Goal: Information Seeking & Learning: Check status

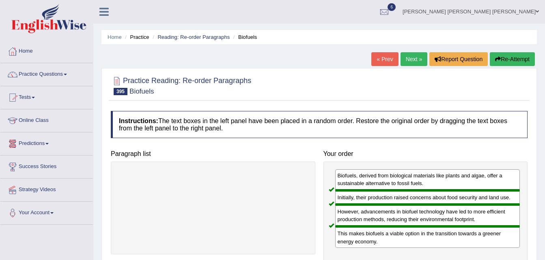
click at [67, 71] on link "Practice Questions" at bounding box center [46, 73] width 92 height 20
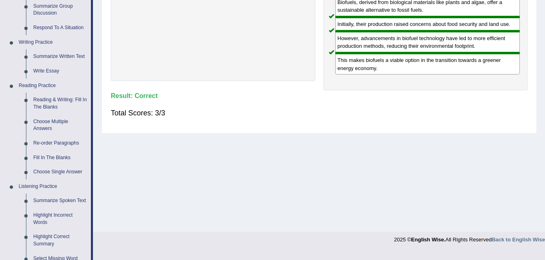
scroll to position [172, 0]
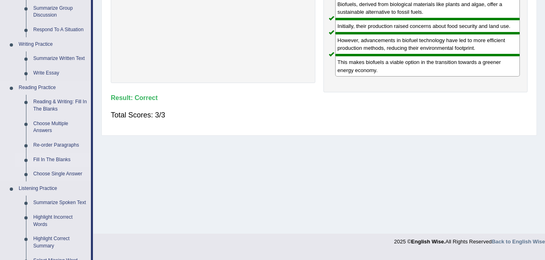
click at [56, 160] on link "Fill In The Blanks" at bounding box center [60, 160] width 61 height 15
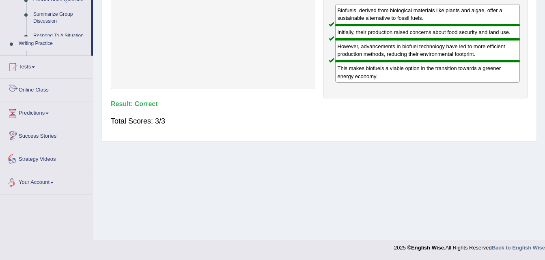
scroll to position [358, 0]
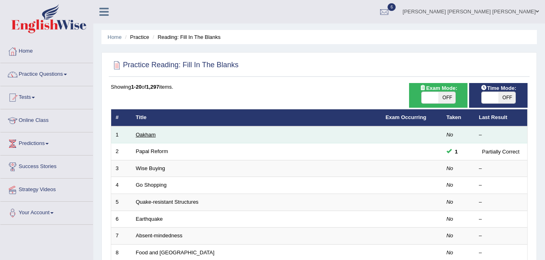
click at [136, 133] on link "Oakham" at bounding box center [146, 135] width 20 height 6
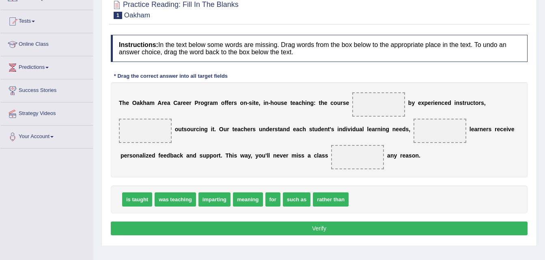
scroll to position [77, 0]
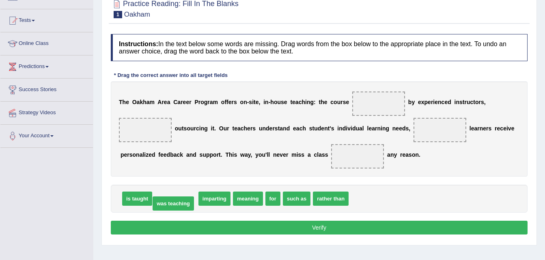
drag, startPoint x: 162, startPoint y: 200, endPoint x: 160, endPoint y: 205, distance: 5.3
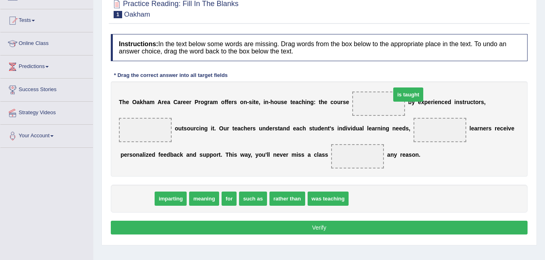
drag, startPoint x: 127, startPoint y: 196, endPoint x: 363, endPoint y: 105, distance: 252.9
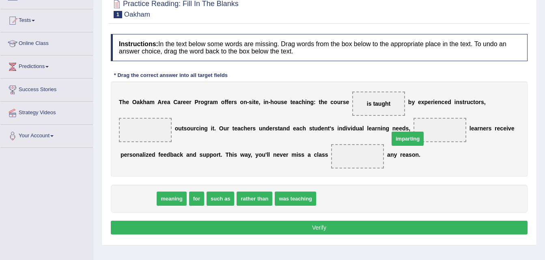
drag, startPoint x: 142, startPoint y: 198, endPoint x: 411, endPoint y: 134, distance: 276.8
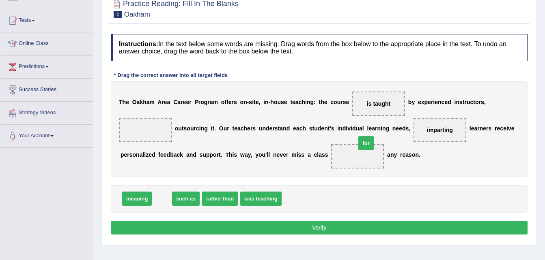
drag, startPoint x: 161, startPoint y: 206, endPoint x: 373, endPoint y: 159, distance: 217.3
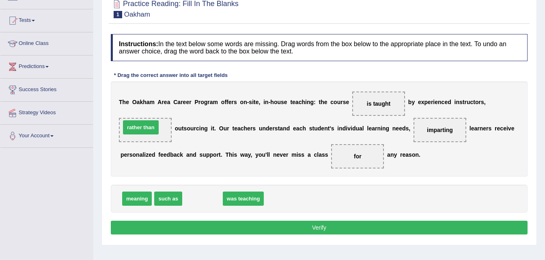
drag, startPoint x: 204, startPoint y: 192, endPoint x: 142, endPoint y: 119, distance: 95.3
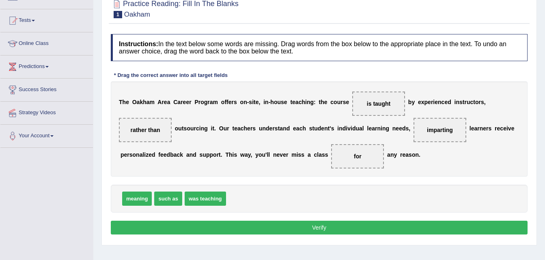
click at [201, 227] on button "Verify" at bounding box center [319, 228] width 417 height 14
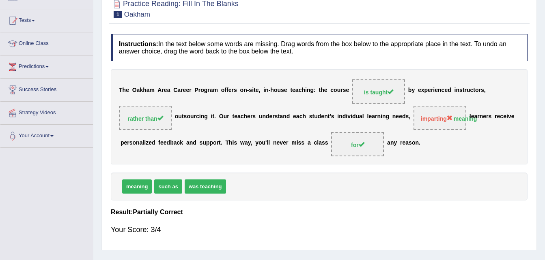
scroll to position [0, 0]
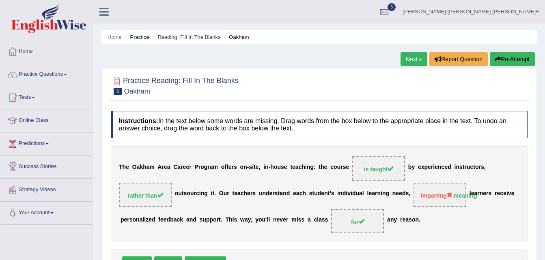
click at [413, 60] on link "Next »" at bounding box center [413, 59] width 27 height 14
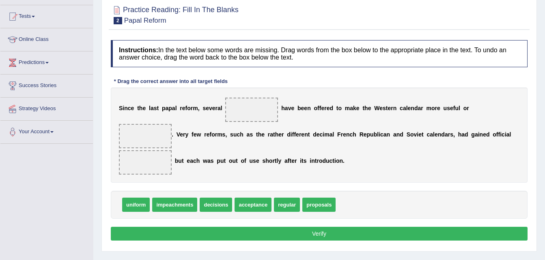
scroll to position [86, 0]
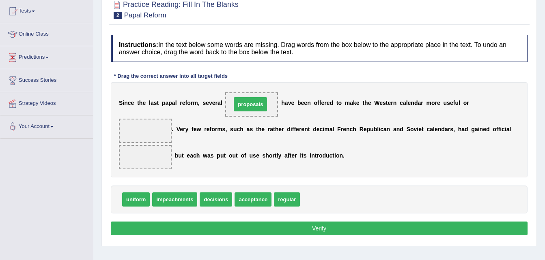
drag, startPoint x: 307, startPoint y: 179, endPoint x: 236, endPoint y: 74, distance: 127.0
click at [236, 97] on span "proposals" at bounding box center [250, 104] width 33 height 14
drag, startPoint x: 311, startPoint y: 186, endPoint x: 237, endPoint y: 110, distance: 106.1
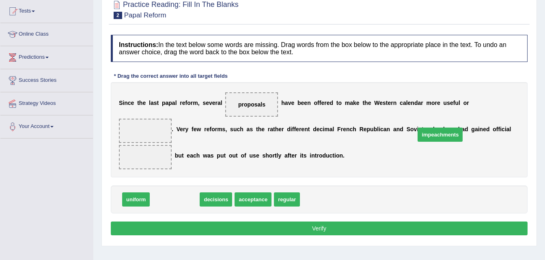
drag, startPoint x: 172, startPoint y: 189, endPoint x: 460, endPoint y: 119, distance: 296.5
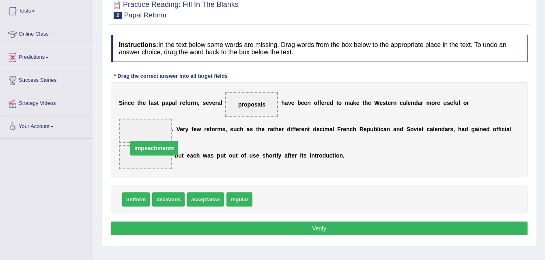
drag, startPoint x: 460, startPoint y: 129, endPoint x: 470, endPoint y: 96, distance: 34.8
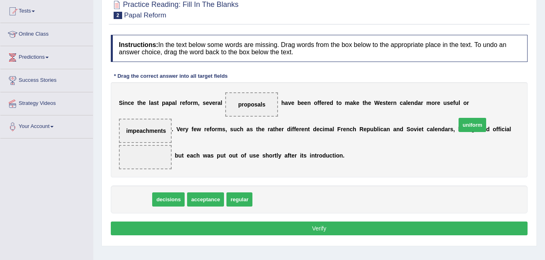
drag, startPoint x: 140, startPoint y: 185, endPoint x: 476, endPoint y: 110, distance: 344.2
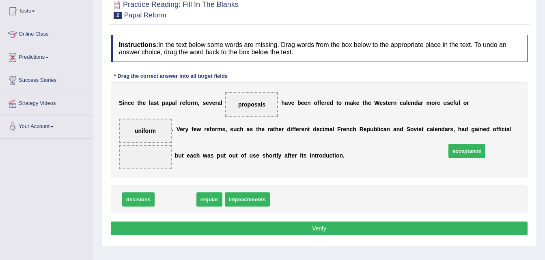
drag, startPoint x: 187, startPoint y: 182, endPoint x: 477, endPoint y: 133, distance: 294.9
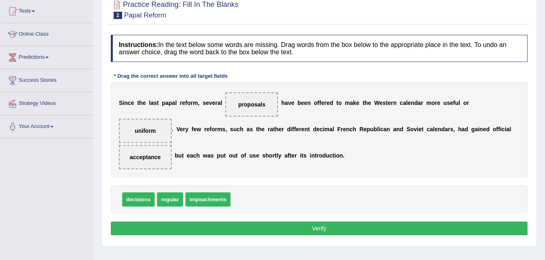
click at [391, 222] on button "Verify" at bounding box center [319, 229] width 417 height 14
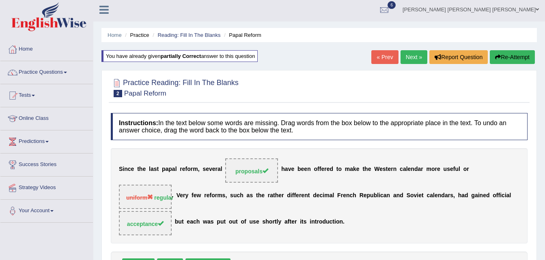
scroll to position [1, 0]
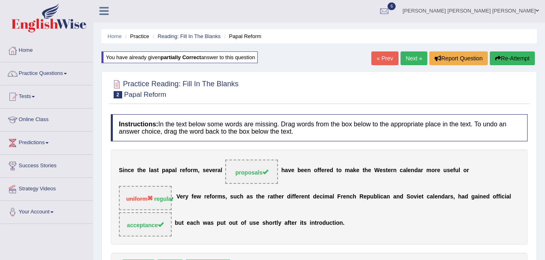
click at [414, 55] on link "Next »" at bounding box center [413, 59] width 27 height 14
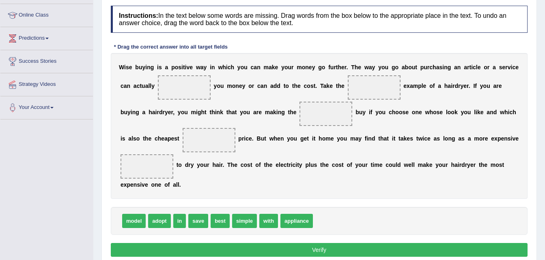
scroll to position [111, 0]
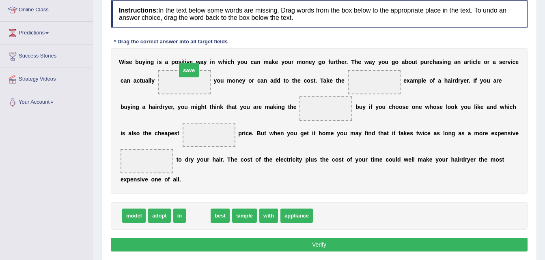
drag, startPoint x: 196, startPoint y: 217, endPoint x: 177, endPoint y: 58, distance: 160.6
click at [179, 63] on span "save" at bounding box center [189, 70] width 20 height 14
click at [181, 59] on b "i" at bounding box center [182, 62] width 2 height 6
drag, startPoint x: 202, startPoint y: 216, endPoint x: 183, endPoint y: 75, distance: 142.0
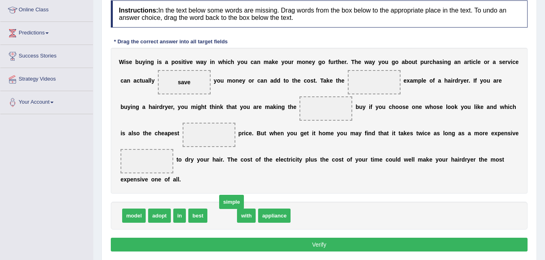
drag, startPoint x: 226, startPoint y: 217, endPoint x: 234, endPoint y: 205, distance: 14.3
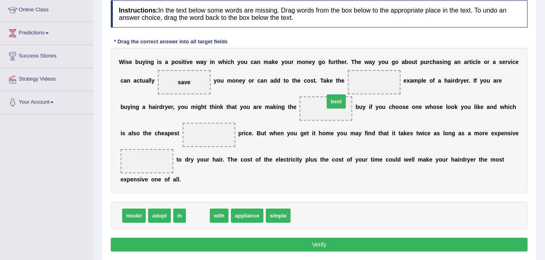
drag, startPoint x: 195, startPoint y: 217, endPoint x: 339, endPoint y: 83, distance: 196.6
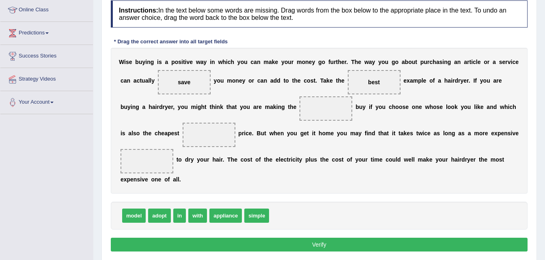
drag, startPoint x: 347, startPoint y: 76, endPoint x: 283, endPoint y: 108, distance: 71.5
click at [283, 108] on div "W i s e b u y i n g i s a p o s i t i v e w a y i n w h i c h y o u c a n m a k…" at bounding box center [319, 121] width 417 height 146
drag, startPoint x: 344, startPoint y: 82, endPoint x: 292, endPoint y: 96, distance: 53.6
click at [292, 96] on div "W i s e b u y i n g i s a p o s i t i v e w a y i n w h i c h y o u c a n m a k…" at bounding box center [319, 121] width 417 height 146
drag, startPoint x: 331, startPoint y: 79, endPoint x: 303, endPoint y: 92, distance: 31.0
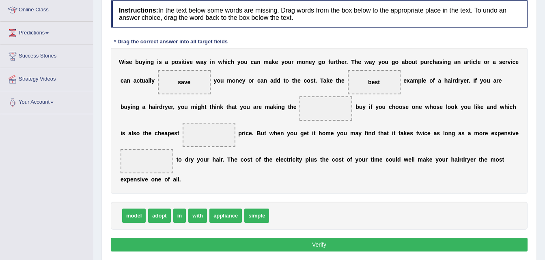
click at [303, 92] on div "W i s e b u y i n g i s a p o s i t i v e w a y i n w h i c h y o u c a n m a k…" at bounding box center [319, 121] width 417 height 146
click at [352, 78] on span "best" at bounding box center [374, 82] width 53 height 24
drag, startPoint x: 352, startPoint y: 78, endPoint x: 349, endPoint y: 85, distance: 7.6
click at [349, 85] on span "best" at bounding box center [374, 82] width 53 height 24
click at [368, 85] on span "best" at bounding box center [374, 82] width 12 height 6
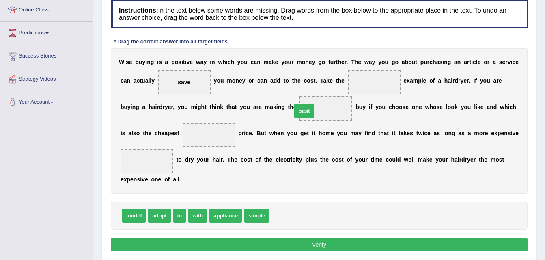
drag, startPoint x: 349, startPoint y: 85, endPoint x: 278, endPoint y: 112, distance: 75.8
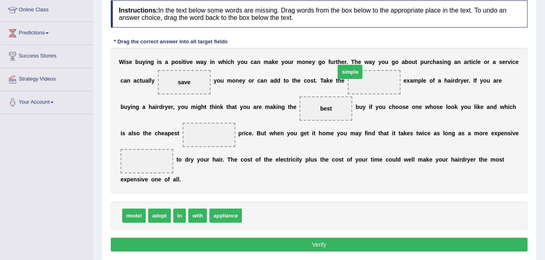
drag, startPoint x: 262, startPoint y: 212, endPoint x: 358, endPoint y: 54, distance: 185.7
click at [358, 65] on span "simple" at bounding box center [349, 72] width 25 height 14
drag, startPoint x: 252, startPoint y: 215, endPoint x: 350, endPoint y: 90, distance: 158.6
drag, startPoint x: 128, startPoint y: 217, endPoint x: 167, endPoint y: 139, distance: 86.7
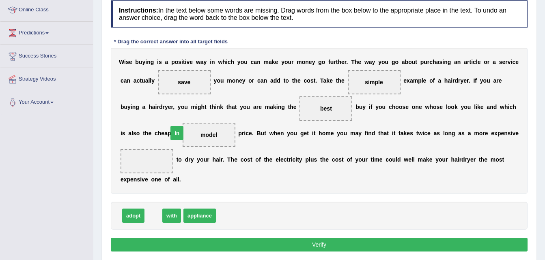
drag, startPoint x: 155, startPoint y: 215, endPoint x: 178, endPoint y: 133, distance: 85.9
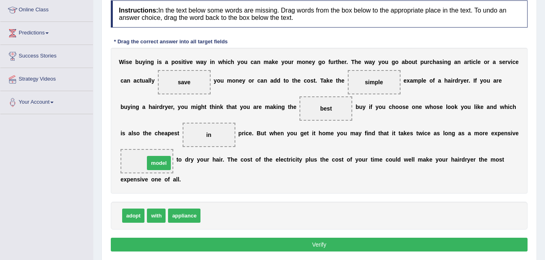
drag, startPoint x: 211, startPoint y: 219, endPoint x: 154, endPoint y: 165, distance: 78.6
click at [183, 245] on button "Verify" at bounding box center [319, 245] width 417 height 14
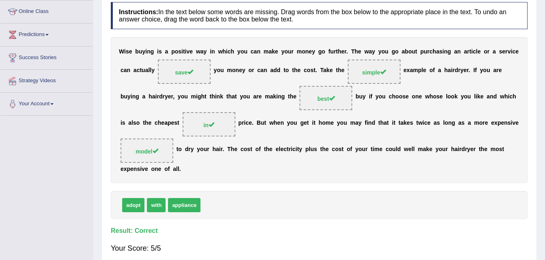
scroll to position [0, 0]
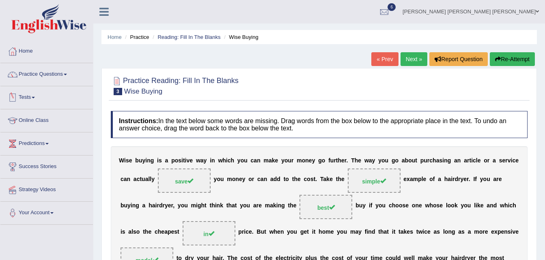
click at [30, 96] on link "Tests" at bounding box center [46, 96] width 92 height 20
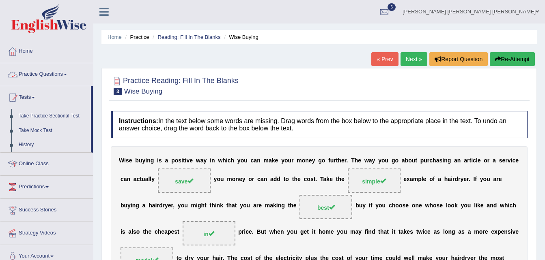
click at [65, 65] on link "Practice Questions" at bounding box center [46, 73] width 92 height 20
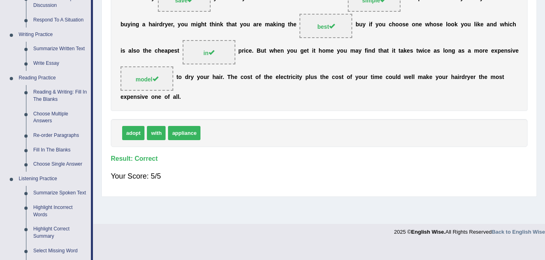
scroll to position [183, 0]
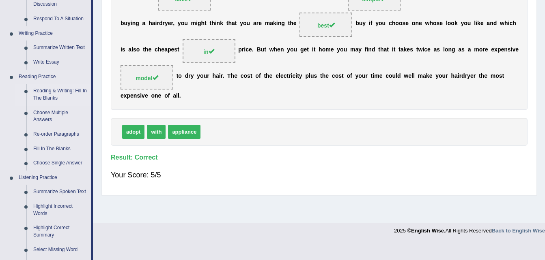
click at [56, 99] on link "Reading & Writing: Fill In The Blanks" at bounding box center [60, 94] width 61 height 21
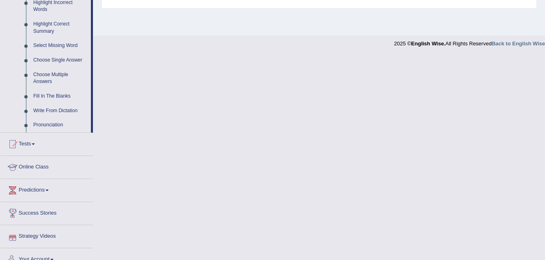
scroll to position [323, 0]
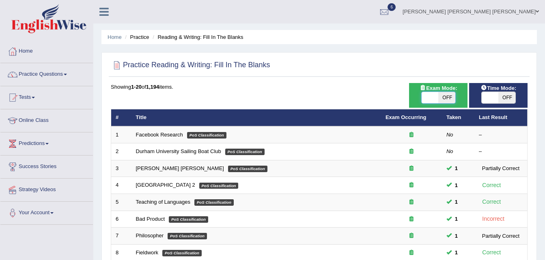
click at [432, 98] on span at bounding box center [429, 97] width 17 height 11
checkbox input "true"
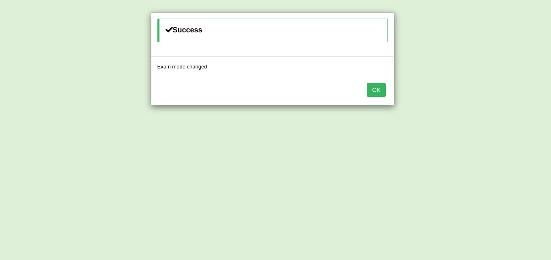
click at [489, 99] on div "Success Exam mode changed OK" at bounding box center [275, 130] width 551 height 260
click at [370, 87] on button "OK" at bounding box center [376, 90] width 19 height 14
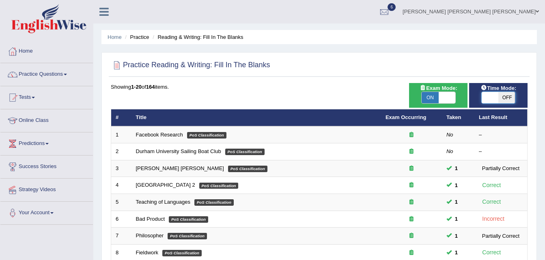
click at [493, 97] on span at bounding box center [489, 97] width 17 height 11
checkbox input "true"
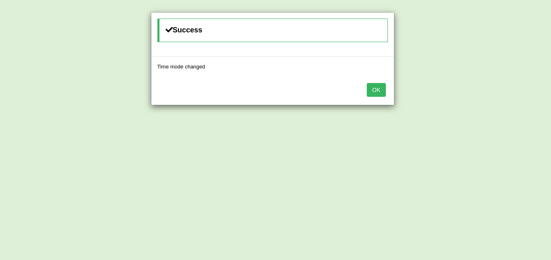
click at [371, 93] on button "OK" at bounding box center [376, 90] width 19 height 14
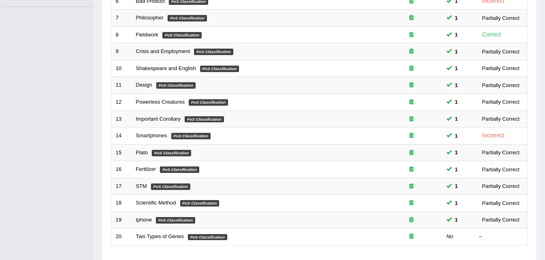
scroll to position [277, 0]
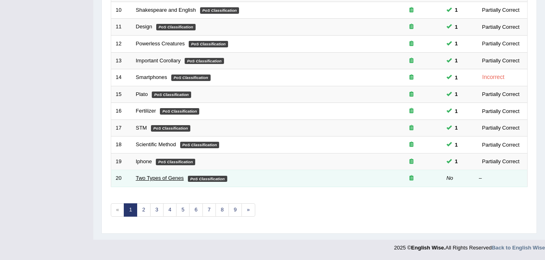
click at [156, 179] on link "Two Types of Genes" at bounding box center [160, 178] width 48 height 6
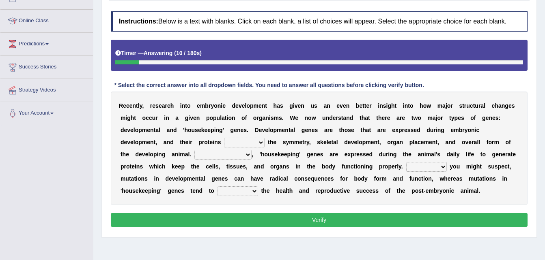
scroll to position [93, 0]
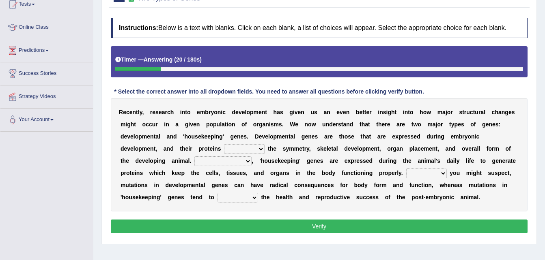
click at [224, 147] on select "push control hold elevate" at bounding box center [244, 149] width 41 height 10
select select "control"
click at [224, 144] on select "push control hold elevate" at bounding box center [244, 149] width 41 height 10
click at [251, 157] on select "Correspondingly Inclusively Conversely In contrast" at bounding box center [222, 162] width 57 height 10
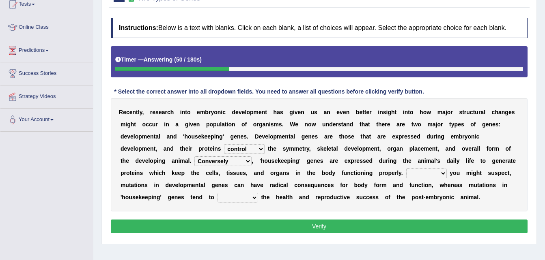
click at [251, 157] on select "Correspondingly Inclusively Conversely In contrast" at bounding box center [222, 162] width 57 height 10
select select "In contrast"
click at [251, 157] on select "Correspondingly Inclusively Conversely In contrast" at bounding box center [222, 162] width 57 height 10
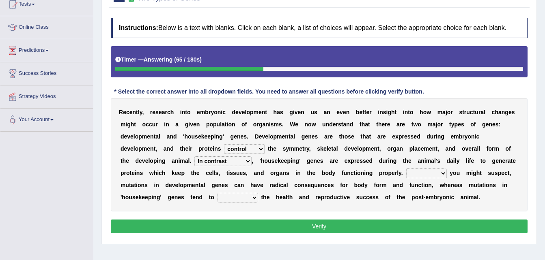
click at [406, 174] on select "For As With Within" at bounding box center [426, 174] width 41 height 10
select select "As"
click at [406, 169] on select "For As With Within" at bounding box center [426, 174] width 41 height 10
click at [304, 224] on button "Verify" at bounding box center [319, 227] width 417 height 14
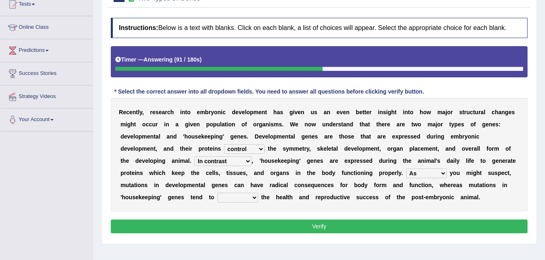
click at [258, 193] on select "affect effect interrupt defect" at bounding box center [237, 198] width 41 height 10
select select "effect"
click at [258, 193] on select "affect effect interrupt defect" at bounding box center [237, 198] width 41 height 10
click at [365, 224] on button "Verify" at bounding box center [319, 227] width 417 height 14
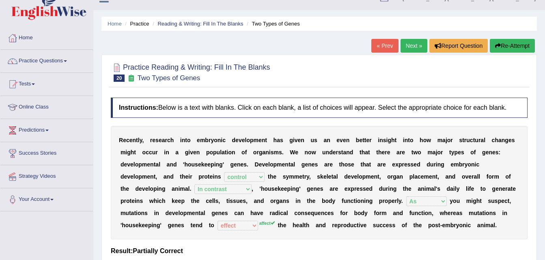
scroll to position [13, 0]
click at [393, 52] on link "« Prev" at bounding box center [384, 46] width 27 height 14
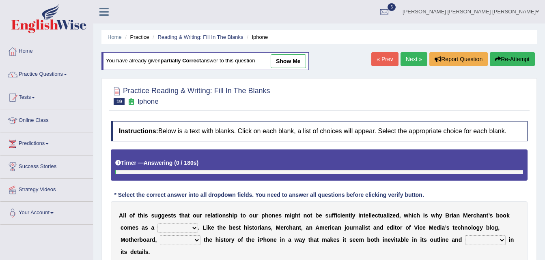
click at [410, 62] on link "Next »" at bounding box center [413, 59] width 27 height 14
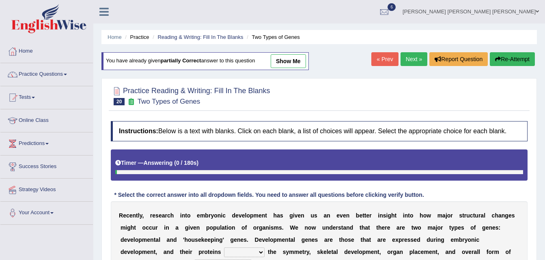
click at [410, 62] on link "Next »" at bounding box center [413, 59] width 27 height 14
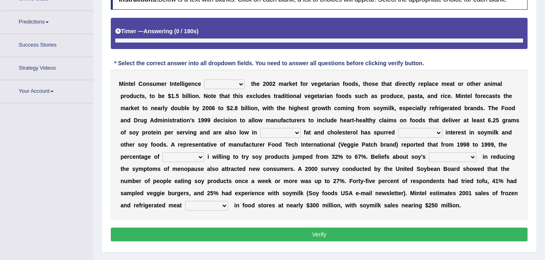
scroll to position [141, 0]
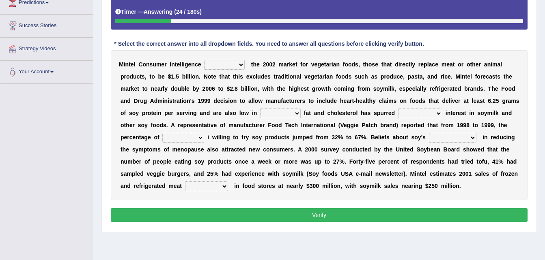
click at [230, 59] on div "M i n t e l C o n s u m e r I n t e l l i g e n c e deals fulfills creates esti…" at bounding box center [319, 125] width 417 height 150
click at [236, 65] on select "deals fulfills creates estimates" at bounding box center [224, 65] width 41 height 10
select select "fulfills"
click at [204, 60] on select "deals fulfills creates estimates" at bounding box center [224, 65] width 41 height 10
click at [260, 111] on select "saturated solid acid liquid" at bounding box center [280, 114] width 41 height 10
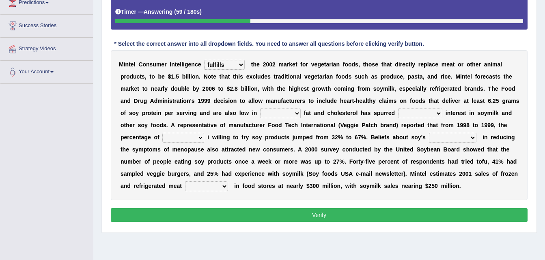
select select "solid"
click at [260, 109] on select "saturated solid acid liquid" at bounding box center [280, 114] width 41 height 10
click at [398, 111] on select "good big tremendous extreme" at bounding box center [420, 114] width 44 height 10
select select "tremendous"
click at [398, 109] on select "good big tremendous extreme" at bounding box center [420, 114] width 44 height 10
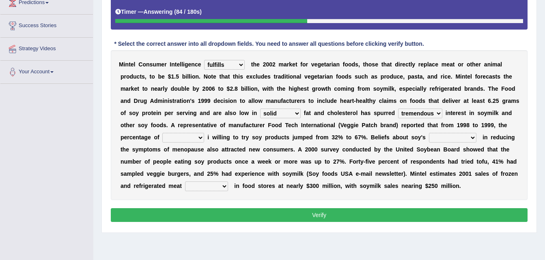
click at [204, 133] on select "guests consumers customers clients" at bounding box center [183, 138] width 42 height 10
select select "consumers"
click at [204, 133] on select "guests consumers customers clients" at bounding box center [183, 138] width 42 height 10
click at [429, 139] on select "effectiveness timeliness efficiency goodness" at bounding box center [452, 138] width 47 height 10
select select "effectiveness"
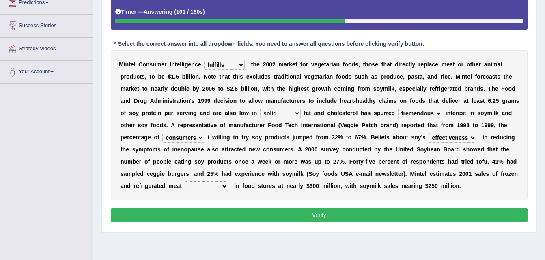
click at [429, 133] on select "effectiveness timeliness efficiency goodness" at bounding box center [452, 138] width 47 height 10
click at [228, 182] on select "foods choices staffs alternatives" at bounding box center [206, 187] width 43 height 10
select select "alternatives"
click at [228, 182] on select "foods choices staffs alternatives" at bounding box center [206, 187] width 43 height 10
click at [398, 219] on button "Verify" at bounding box center [319, 215] width 417 height 14
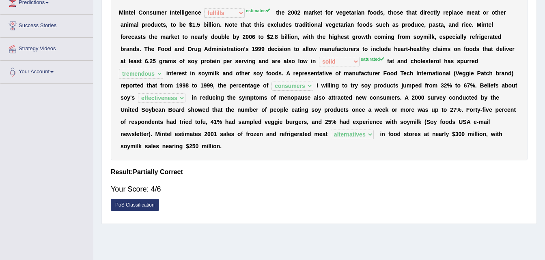
scroll to position [23, 0]
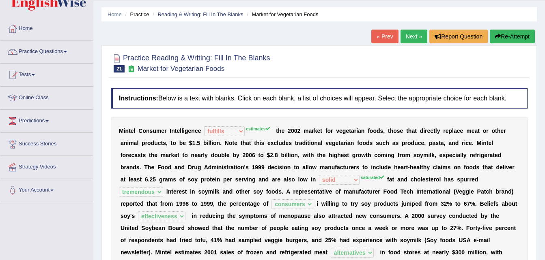
click at [413, 31] on link "Next »" at bounding box center [413, 37] width 27 height 14
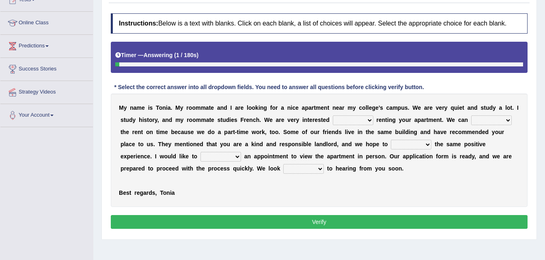
scroll to position [97, 0]
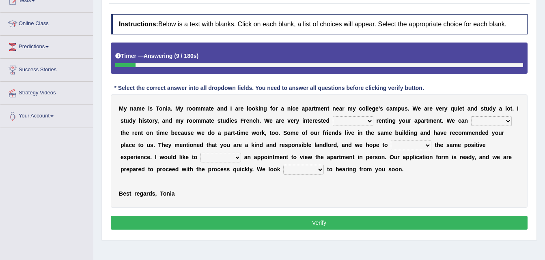
click at [333, 117] on select "for about at in" at bounding box center [353, 121] width 41 height 10
click at [333, 116] on select "for about at in" at bounding box center [353, 121] width 41 height 10
click at [333, 124] on select "for about at in" at bounding box center [353, 121] width 41 height 10
select select "in"
click at [333, 116] on select "for about at in" at bounding box center [353, 121] width 41 height 10
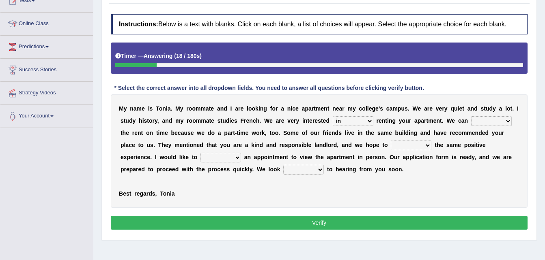
click at [471, 120] on select "afford get pay bring" at bounding box center [491, 121] width 41 height 10
select select "afford"
click at [471, 116] on select "afford get pay bring" at bounding box center [491, 121] width 41 height 10
click at [455, 138] on div "M y n a m e i s T o n i a . M y r o o m m a t e a n d I a r e l o o k i n g f o…" at bounding box center [319, 152] width 417 height 114
click at [391, 145] on select "form meet have decide" at bounding box center [411, 146] width 41 height 10
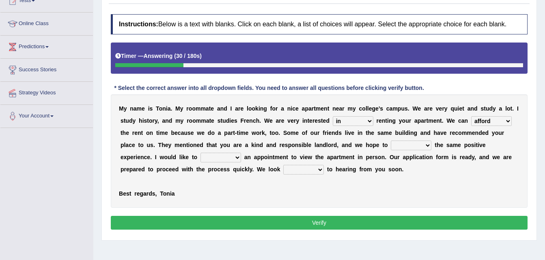
select select "meet"
click at [391, 141] on select "form meet have decide" at bounding box center [411, 146] width 41 height 10
click at [200, 154] on select "own recall revise make" at bounding box center [220, 158] width 41 height 10
click at [118, 210] on div "Instructions: Below is a text with blanks. Click on each blank, a list of choic…" at bounding box center [319, 123] width 421 height 226
click at [200, 159] on select "own recall revise make" at bounding box center [220, 158] width 41 height 10
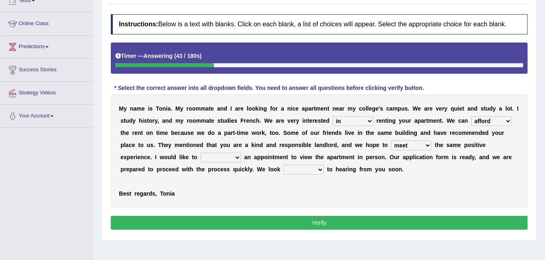
select select "make"
click at [200, 153] on select "own recall revise make" at bounding box center [220, 158] width 41 height 10
click at [283, 168] on select "around out in forward" at bounding box center [303, 170] width 41 height 10
select select "around"
click at [283, 165] on select "around out in forward" at bounding box center [303, 170] width 41 height 10
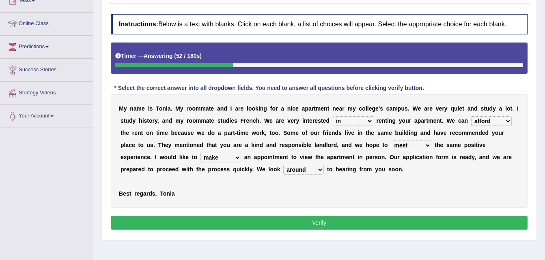
click at [230, 226] on button "Verify" at bounding box center [319, 223] width 417 height 14
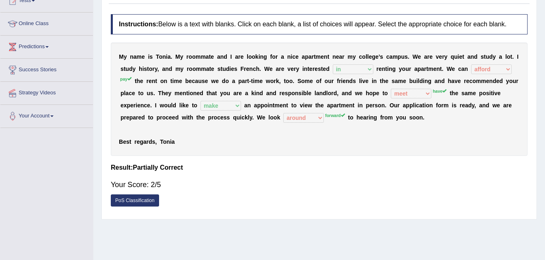
scroll to position [0, 0]
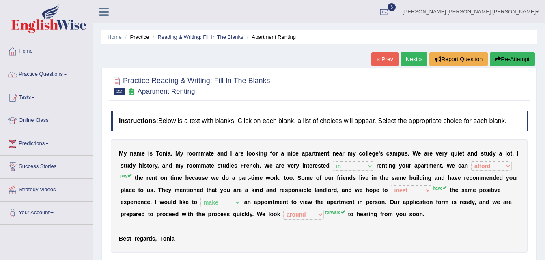
click at [404, 60] on link "Next »" at bounding box center [413, 59] width 27 height 14
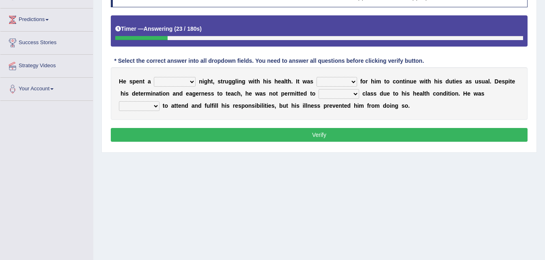
scroll to position [122, 0]
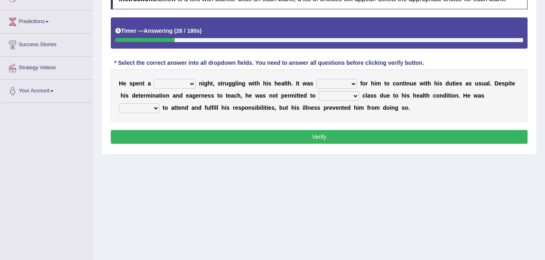
click at [183, 82] on select "cheerful restful meaningful painful" at bounding box center [175, 84] width 42 height 10
select select "painful"
click at [154, 79] on select "cheerful restful meaningful painful" at bounding box center [175, 84] width 42 height 10
click at [338, 85] on select "enjoyable simple difficult natural" at bounding box center [336, 84] width 41 height 10
select select "difficult"
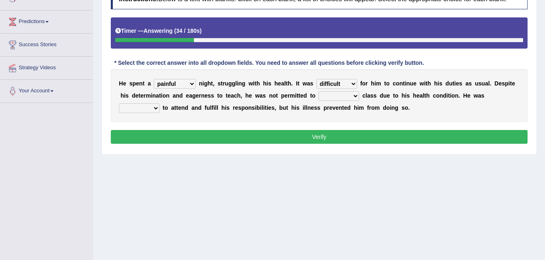
click at [316, 79] on select "enjoyable simple difficult natural" at bounding box center [336, 84] width 41 height 10
click at [318, 98] on select "teach leave cancel attend" at bounding box center [338, 96] width 41 height 10
select select "cancel"
click at [318, 91] on select "teach leave cancel attend" at bounding box center [338, 96] width 41 height 10
click at [159, 103] on select "anxious forced lazy happy" at bounding box center [139, 108] width 41 height 10
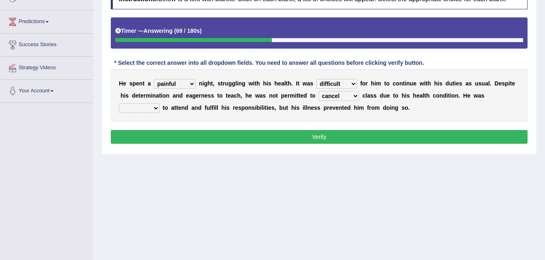
select select "forced"
click at [159, 103] on select "anxious forced lazy happy" at bounding box center [139, 108] width 41 height 10
click at [413, 141] on button "Verify" at bounding box center [319, 137] width 417 height 14
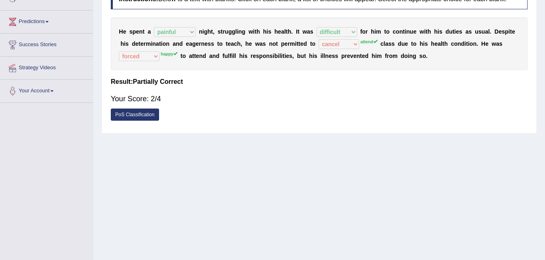
click at [544, 87] on div "Home Practice Reading & Writing: Fill In The Blanks Illness « Prev Next » Repor…" at bounding box center [318, 81] width 451 height 406
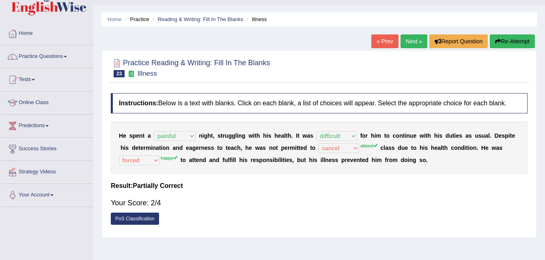
click at [413, 40] on link "Next »" at bounding box center [413, 41] width 27 height 14
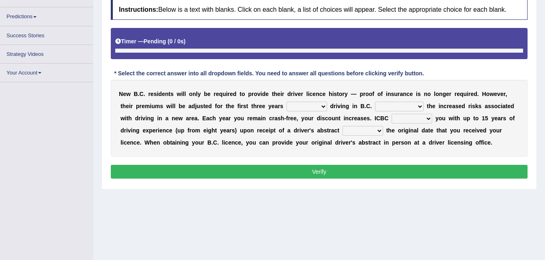
scroll to position [122, 0]
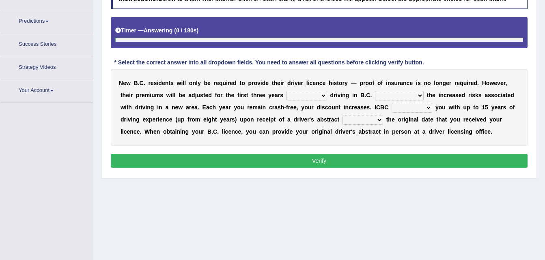
click at [348, 107] on b "c" at bounding box center [349, 107] width 3 height 6
click at [293, 97] on select "within among against of" at bounding box center [306, 96] width 41 height 10
select select "within"
click at [286, 91] on select "within among against of" at bounding box center [306, 96] width 41 height 10
click at [375, 98] on select "depending on as for due to thanks to" at bounding box center [399, 96] width 49 height 10
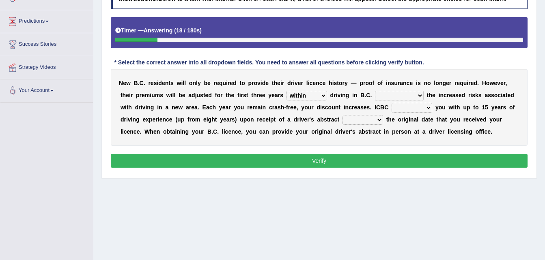
select select "due to"
click at [375, 91] on select "depending on as for due to thanks to" at bounding box center [399, 96] width 49 height 10
click at [391, 104] on select "credited crediting credit will credit" at bounding box center [411, 108] width 41 height 10
select select "will credit"
click at [391, 103] on select "credited crediting credit will credit" at bounding box center [411, 108] width 41 height 10
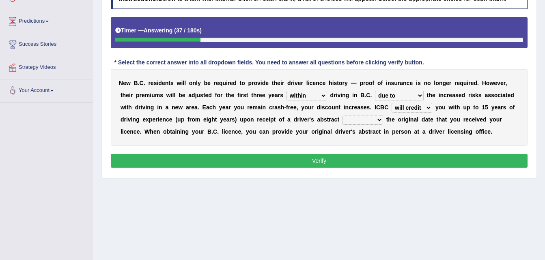
click at [342, 121] on select "showing show shows shown" at bounding box center [362, 120] width 41 height 10
select select "showing"
click at [342, 115] on select "showing show shows shown" at bounding box center [362, 120] width 41 height 10
click at [286, 157] on button "Verify" at bounding box center [319, 161] width 417 height 14
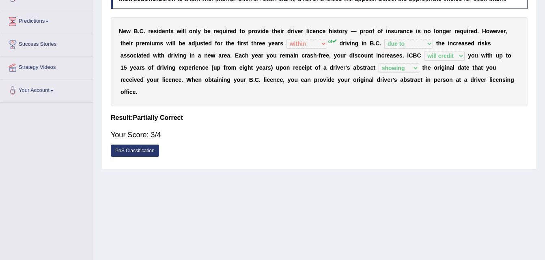
scroll to position [0, 0]
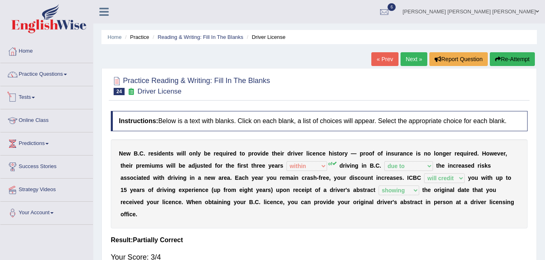
click at [26, 97] on link "Tests" at bounding box center [46, 96] width 92 height 20
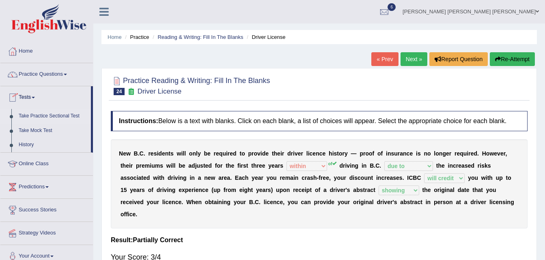
click at [44, 111] on link "Take Practice Sectional Test" at bounding box center [53, 116] width 76 height 15
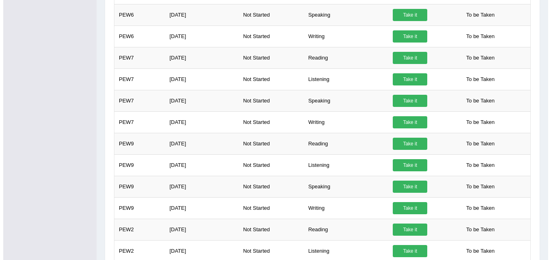
scroll to position [389, 0]
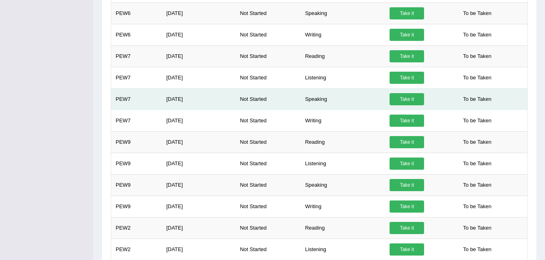
click at [402, 101] on link "Take it" at bounding box center [406, 99] width 34 height 12
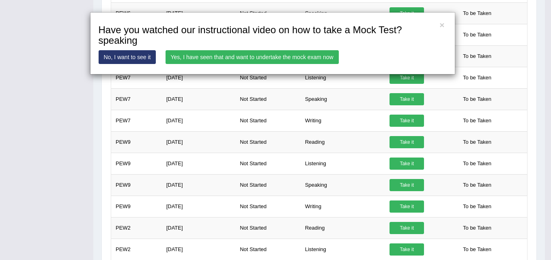
click at [298, 51] on link "Yes, I have seen that and want to undertake the mock exam now" at bounding box center [251, 57] width 173 height 14
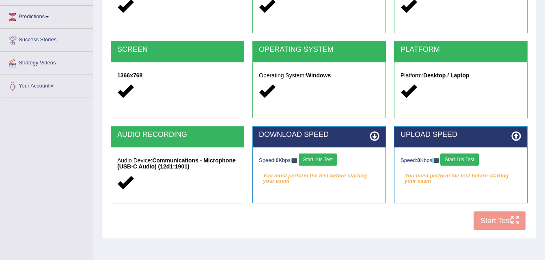
scroll to position [126, 0]
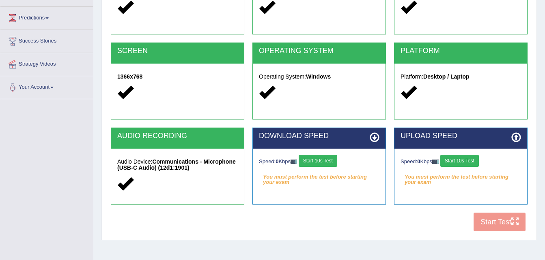
click at [462, 165] on button "Start 10s Test" at bounding box center [459, 161] width 39 height 12
click at [328, 156] on button "Start 10s Test" at bounding box center [318, 161] width 39 height 12
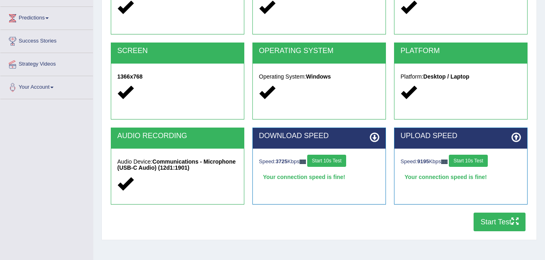
click at [487, 222] on button "Start Test" at bounding box center [499, 222] width 52 height 19
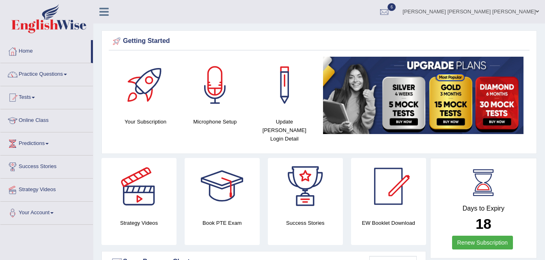
drag, startPoint x: 34, startPoint y: 97, endPoint x: 45, endPoint y: 102, distance: 12.9
click at [34, 97] on link "Tests" at bounding box center [46, 96] width 92 height 20
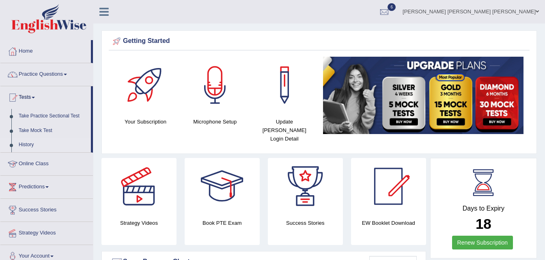
click at [39, 147] on link "History" at bounding box center [53, 145] width 76 height 15
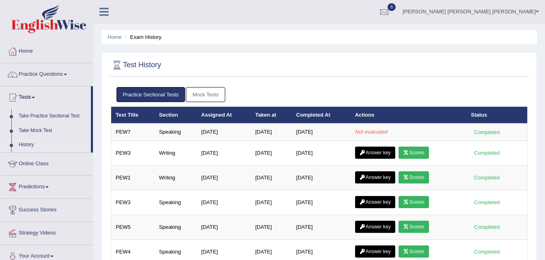
click at [204, 90] on link "Mock Tests" at bounding box center [205, 94] width 39 height 15
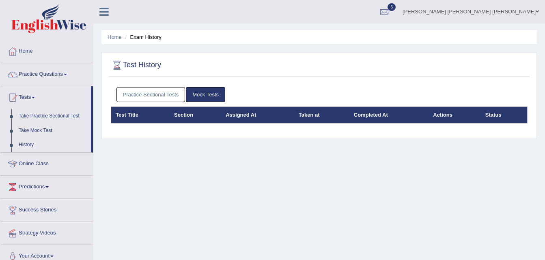
click at [153, 95] on link "Practice Sectional Tests" at bounding box center [150, 94] width 69 height 15
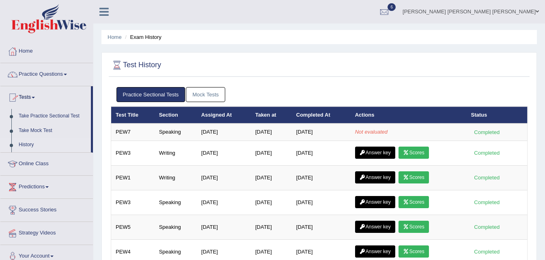
click at [32, 142] on link "History" at bounding box center [53, 145] width 76 height 15
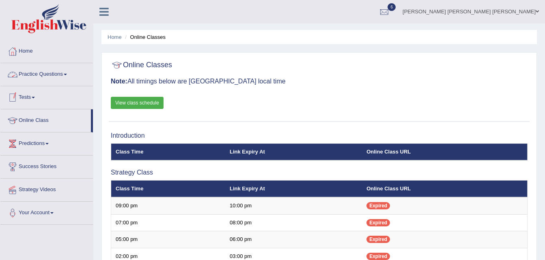
click at [32, 97] on link "Tests" at bounding box center [46, 96] width 92 height 20
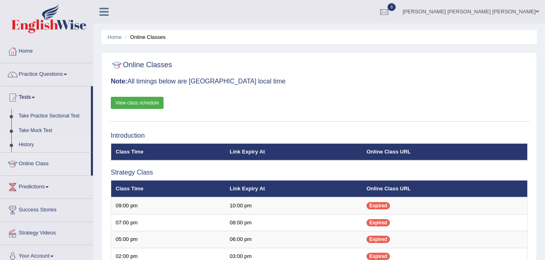
click at [24, 144] on link "History" at bounding box center [53, 145] width 76 height 15
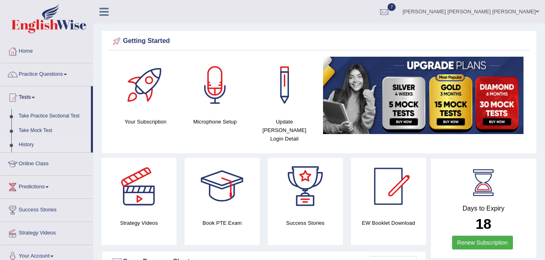
click at [26, 139] on link "History" at bounding box center [53, 145] width 76 height 15
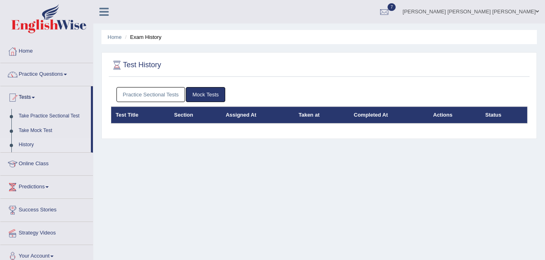
click at [134, 91] on link "Practice Sectional Tests" at bounding box center [150, 94] width 69 height 15
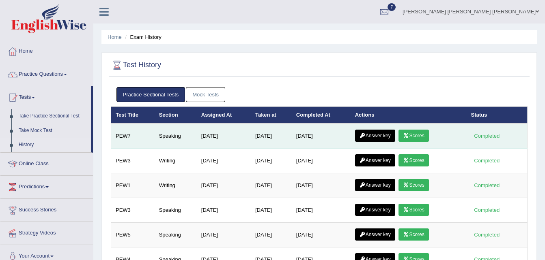
click at [418, 136] on link "Scores" at bounding box center [413, 136] width 30 height 12
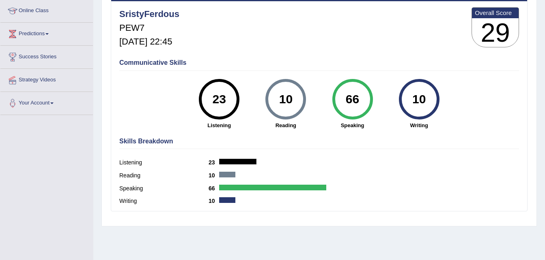
scroll to position [105, 0]
